Goal: Find specific page/section: Find specific page/section

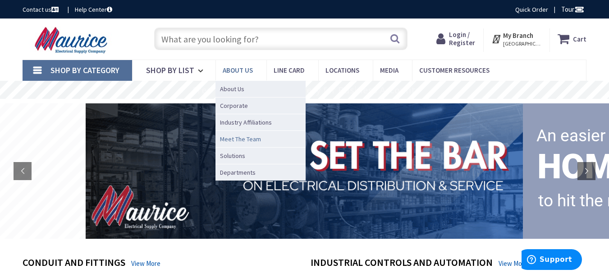
click at [244, 137] on span "Meet The Team" at bounding box center [240, 138] width 41 height 9
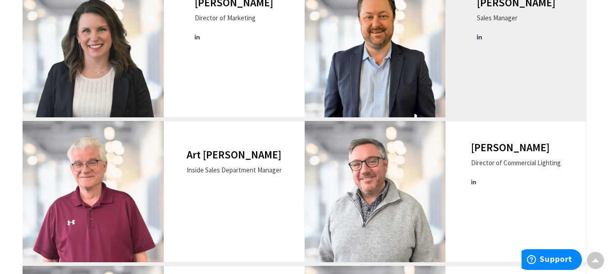
scroll to position [676, 0]
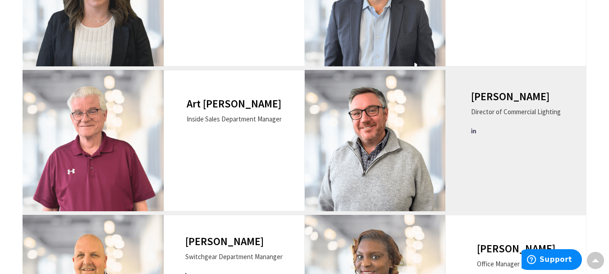
click at [427, 146] on img at bounding box center [375, 140] width 141 height 141
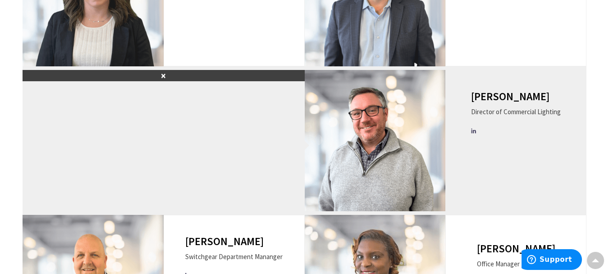
click at [388, 143] on img at bounding box center [375, 140] width 141 height 141
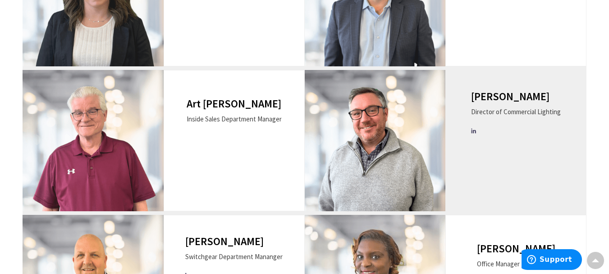
click at [418, 127] on img at bounding box center [375, 140] width 141 height 141
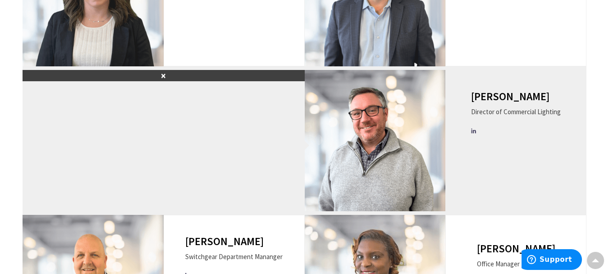
click at [473, 121] on div "Jack Kogod Director of Commercial Lighting" at bounding box center [516, 115] width 90 height 49
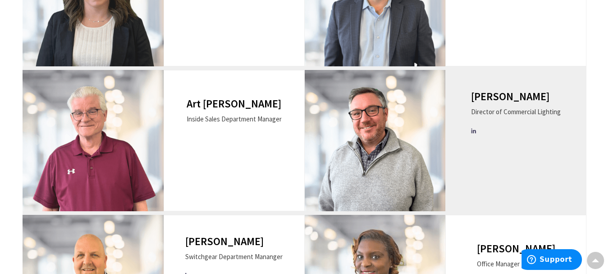
click at [474, 132] on icon at bounding box center [474, 131] width 6 height 6
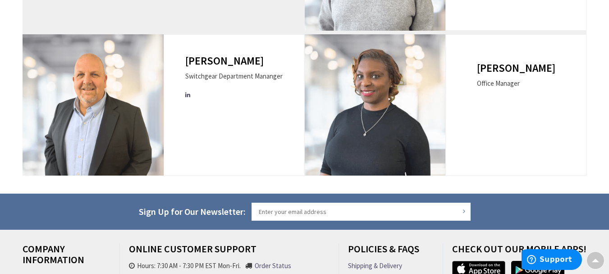
scroll to position [988, 0]
